Goal: Task Accomplishment & Management: Use online tool/utility

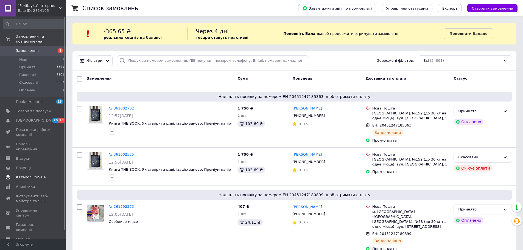
click at [29, 175] on span "Каталог ProSale" at bounding box center [31, 177] width 30 height 5
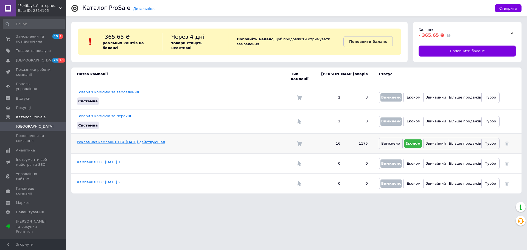
click at [96, 140] on link "Рекламная кампания CPA [DATE] действующая" at bounding box center [121, 142] width 88 height 4
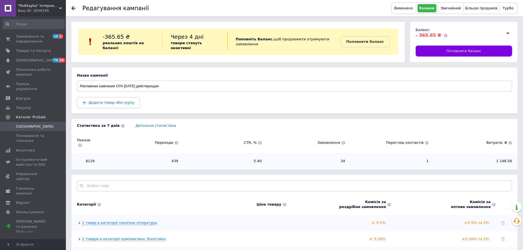
click at [124, 103] on span "Додати товар або групу" at bounding box center [112, 103] width 46 height 4
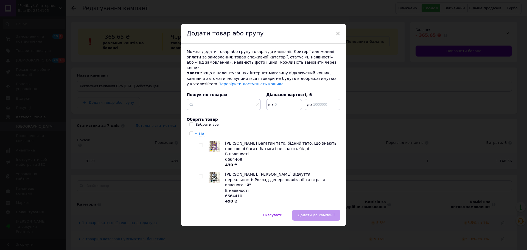
click at [198, 125] on div "Вибрати все" at bounding box center [207, 124] width 23 height 5
click at [193, 125] on input "Вибрати все" at bounding box center [191, 124] width 4 height 4
checkbox input "true"
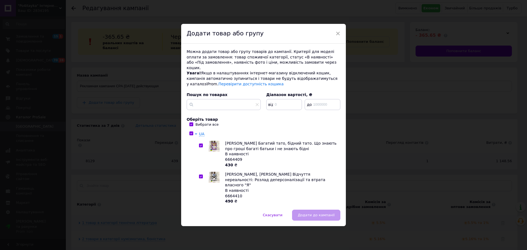
checkbox input "true"
click at [316, 213] on span "Додати до кампанії" at bounding box center [316, 215] width 37 height 4
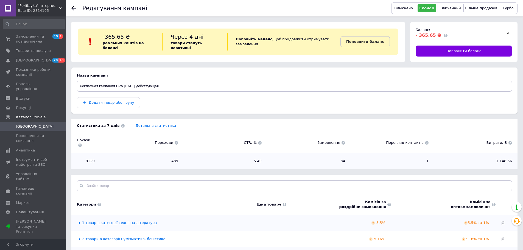
click at [110, 75] on div "Назва кампанії" at bounding box center [294, 75] width 435 height 5
